Goal: Transaction & Acquisition: Book appointment/travel/reservation

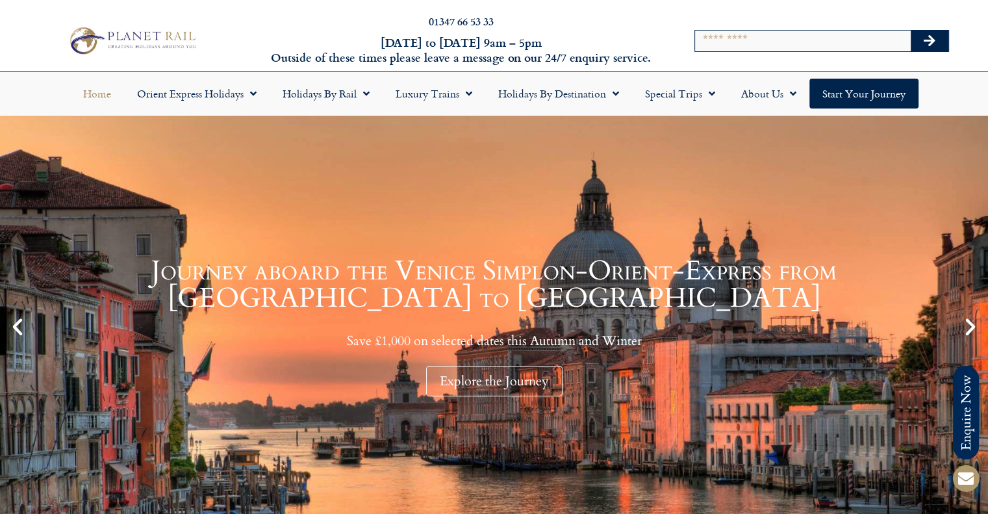
click at [734, 46] on input "Search" at bounding box center [803, 41] width 216 height 21
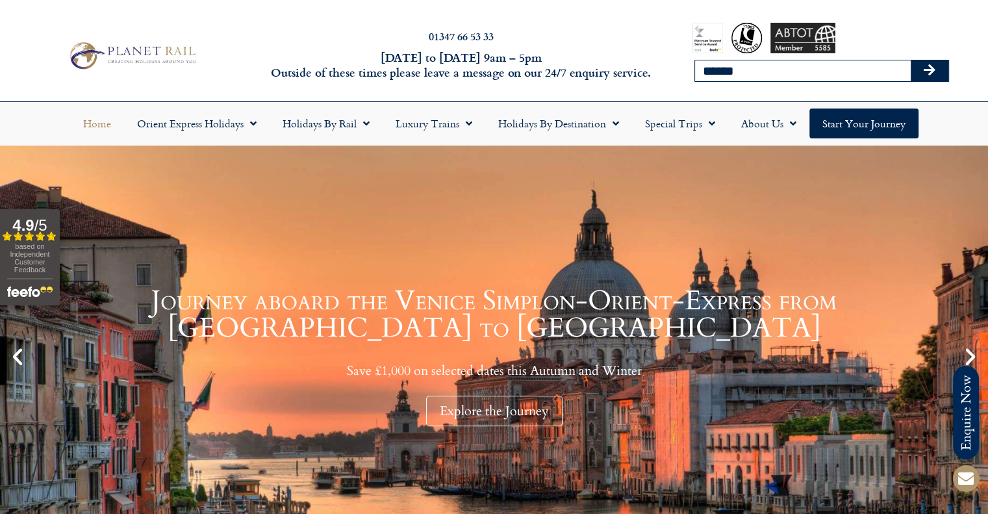
type input "******"
click at [911, 60] on button "Search" at bounding box center [930, 70] width 38 height 21
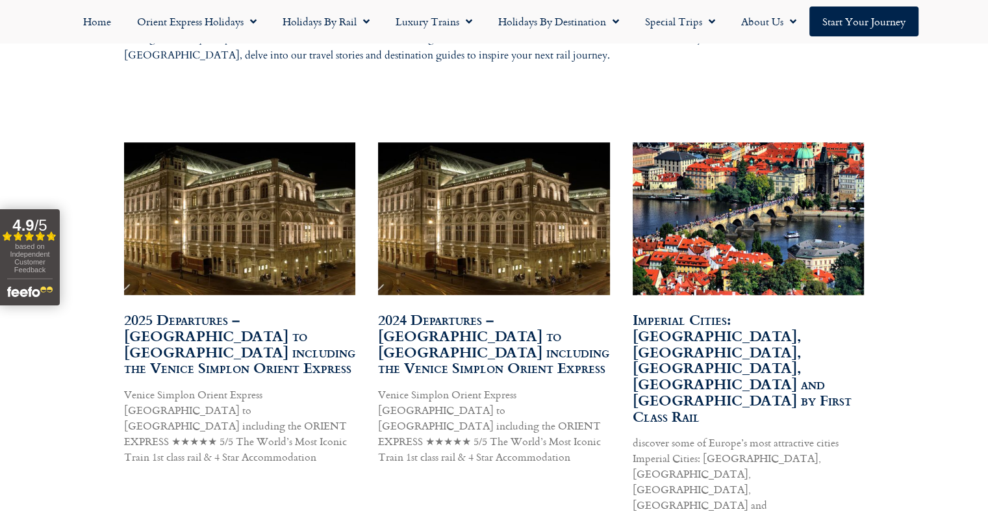
scroll to position [716, 0]
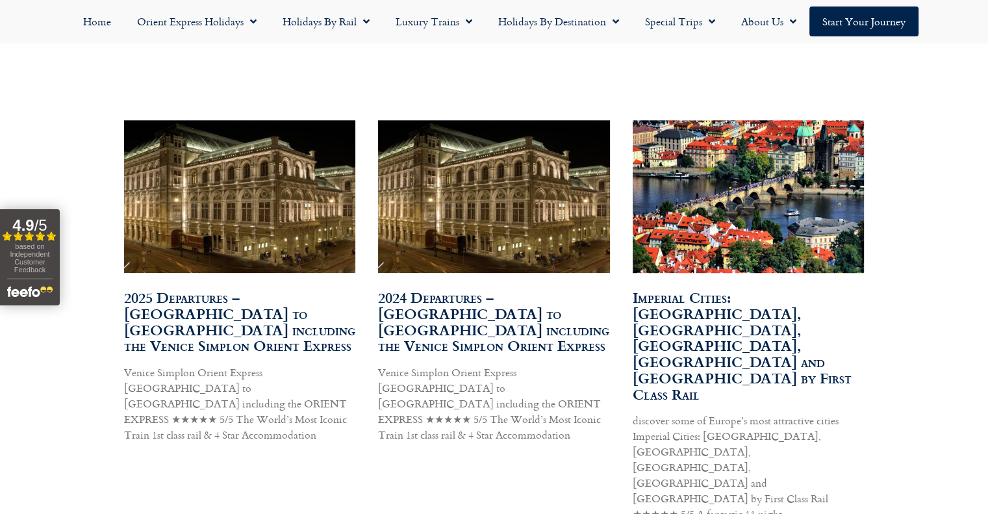
click at [226, 307] on link "2025 Departures – London to Vienna including the Venice Simplon Orient Express" at bounding box center [239, 322] width 231 height 70
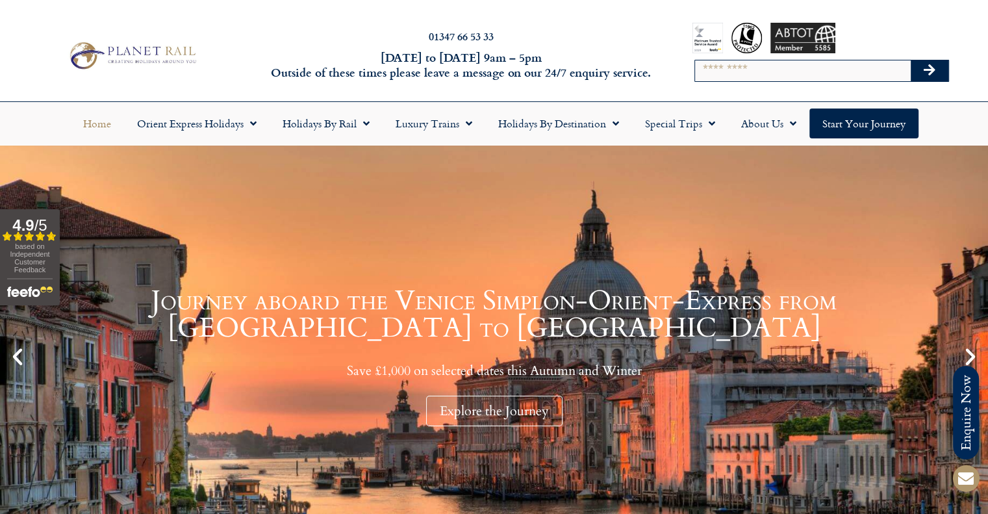
click at [706, 53] on div "Search" at bounding box center [822, 70] width 254 height 35
click at [710, 67] on input "Search" at bounding box center [803, 70] width 216 height 21
type input "***"
click at [911, 60] on button "Search" at bounding box center [930, 70] width 38 height 21
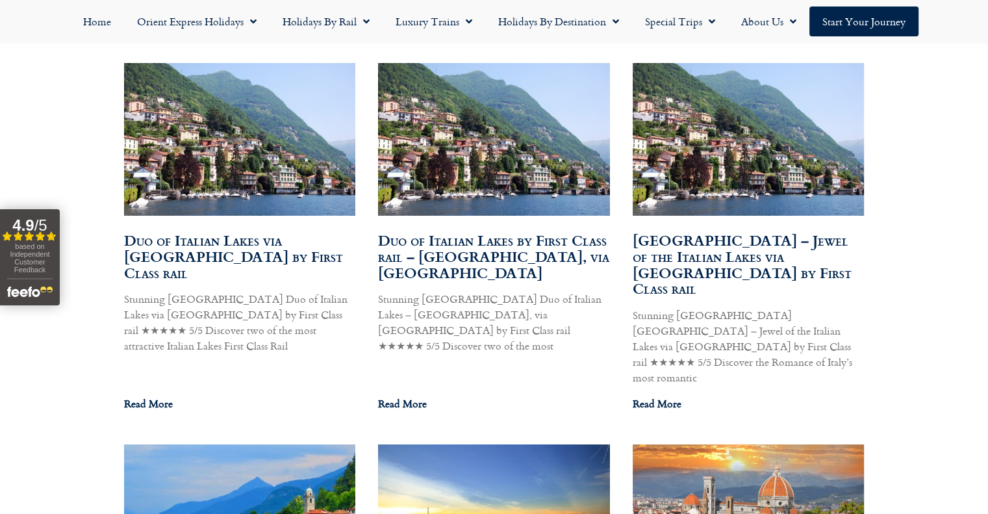
scroll to position [780, 0]
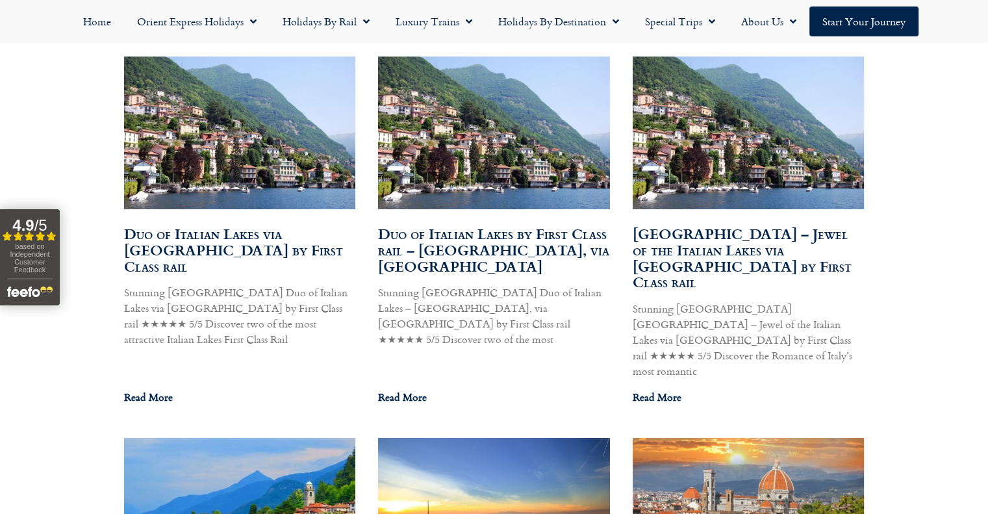
click at [225, 233] on link "Duo of Italian Lakes via Locarno by First Class rail" at bounding box center [233, 250] width 219 height 54
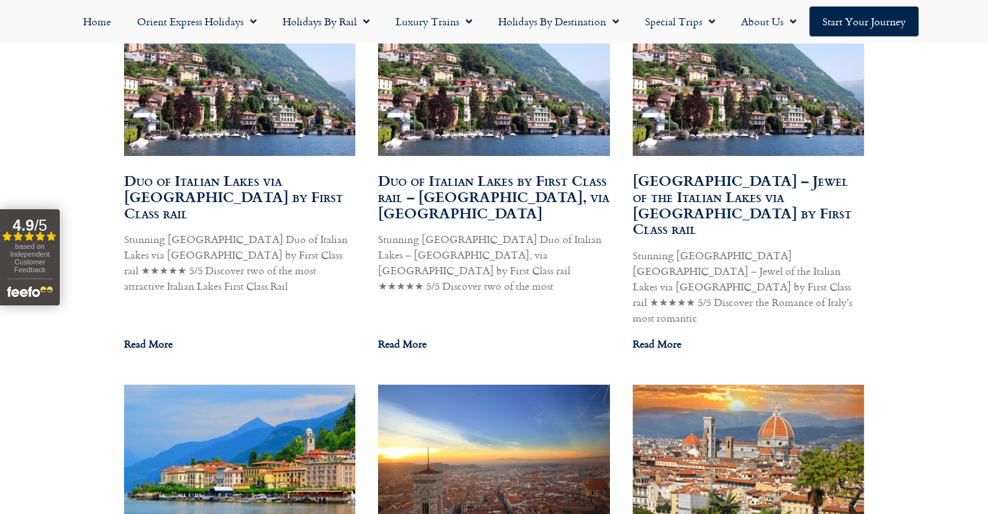
scroll to position [1040, 0]
